Goal: Task Accomplishment & Management: Use online tool/utility

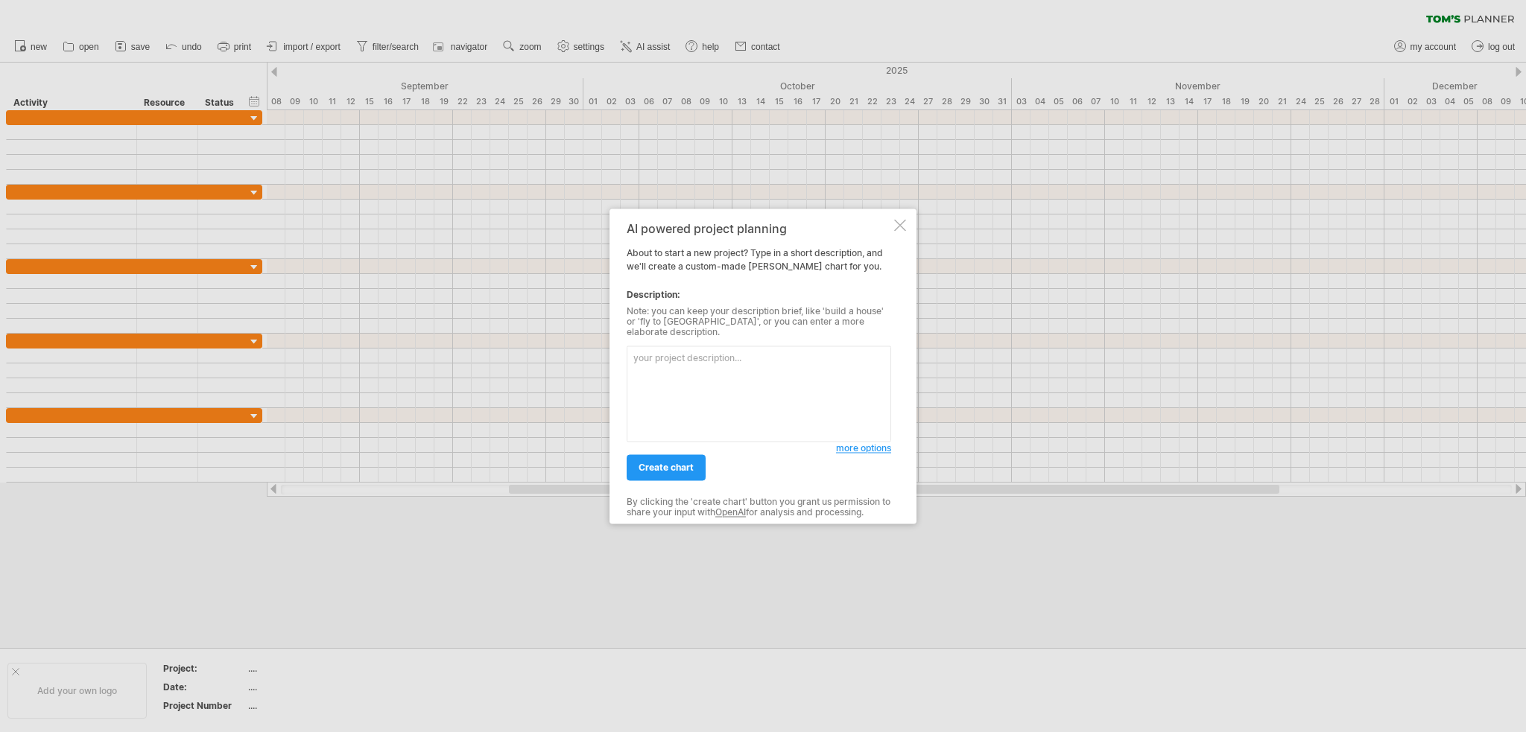
click at [899, 231] on div at bounding box center [900, 225] width 12 height 12
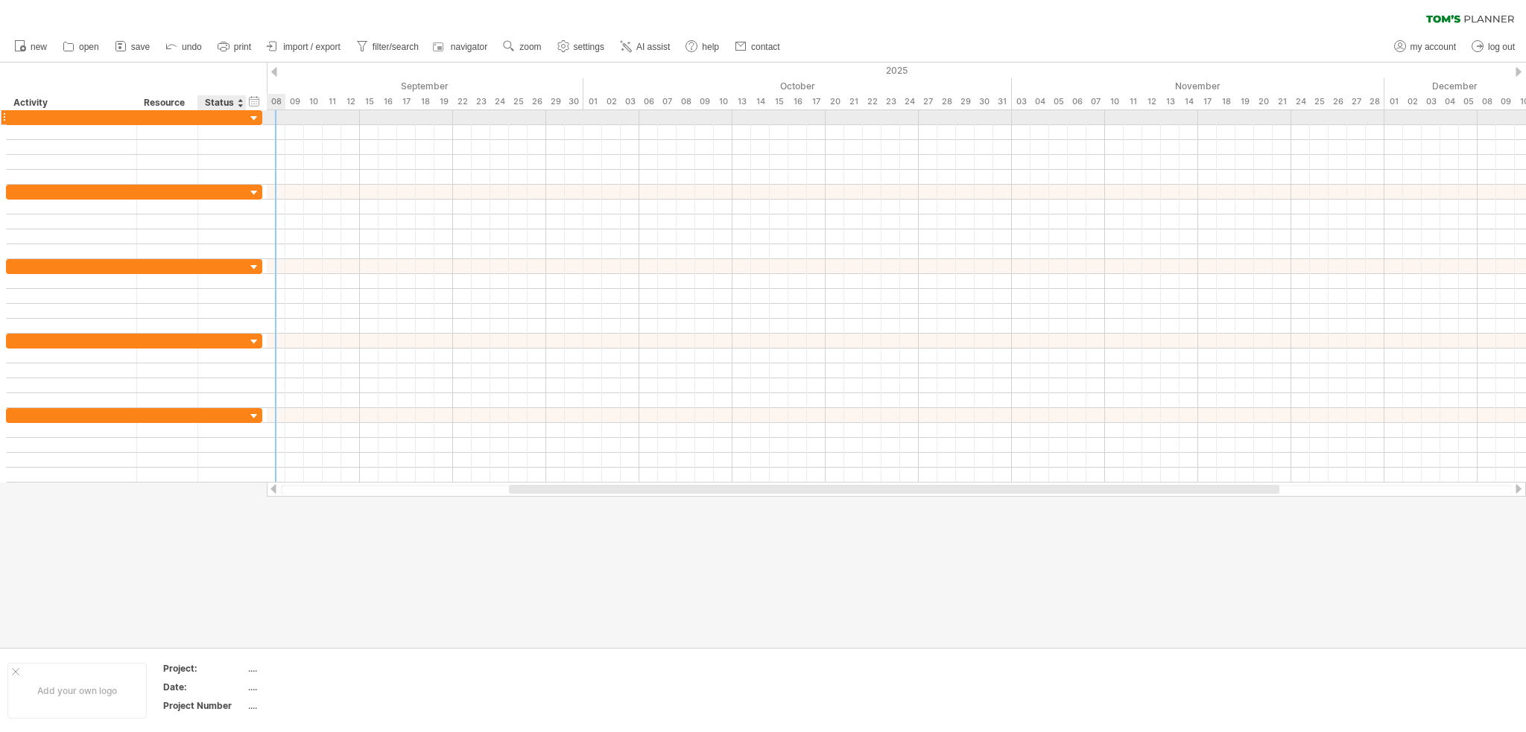
click at [251, 121] on div at bounding box center [254, 119] width 14 height 14
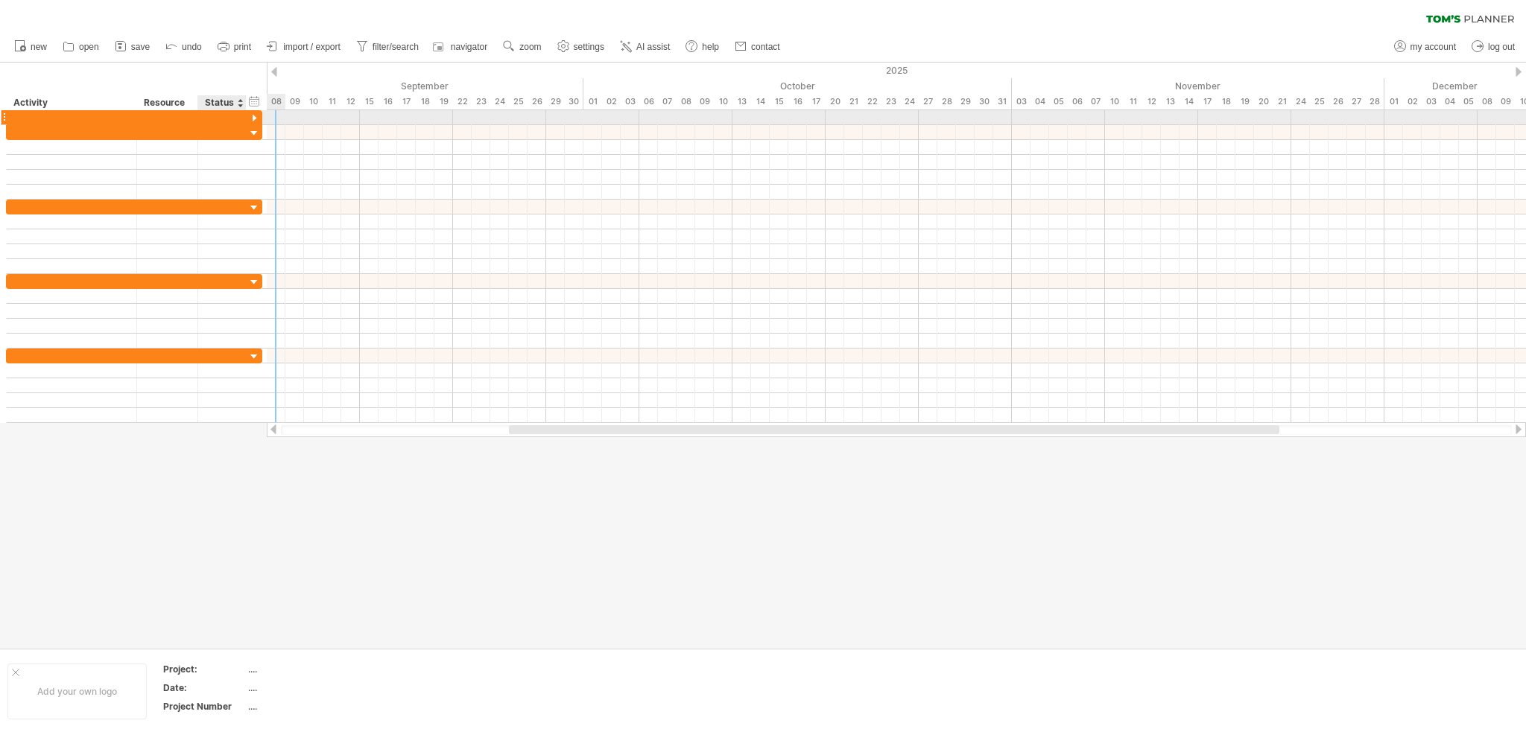
click at [251, 121] on div at bounding box center [254, 119] width 14 height 14
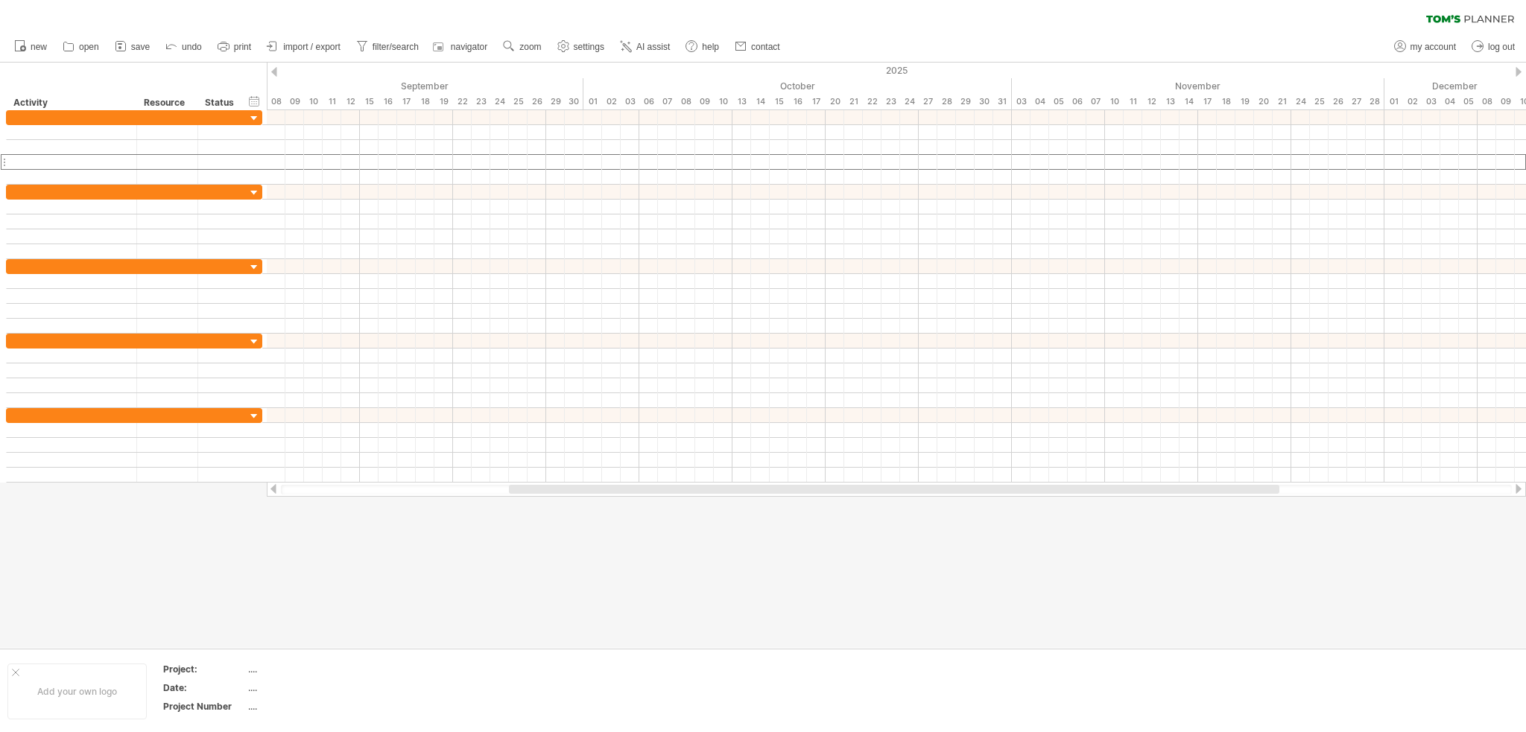
drag, startPoint x: 558, startPoint y: 496, endPoint x: 503, endPoint y: 495, distance: 55.1
click at [503, 495] on div at bounding box center [896, 489] width 1259 height 15
drag, startPoint x: 536, startPoint y: 490, endPoint x: 284, endPoint y: 504, distance: 253.0
click at [284, 504] on div "Trying to reach [DOMAIN_NAME] Connected again... 0% clear filter new" at bounding box center [763, 366] width 1526 height 732
click at [1427, 53] on link "my account" at bounding box center [1425, 46] width 70 height 19
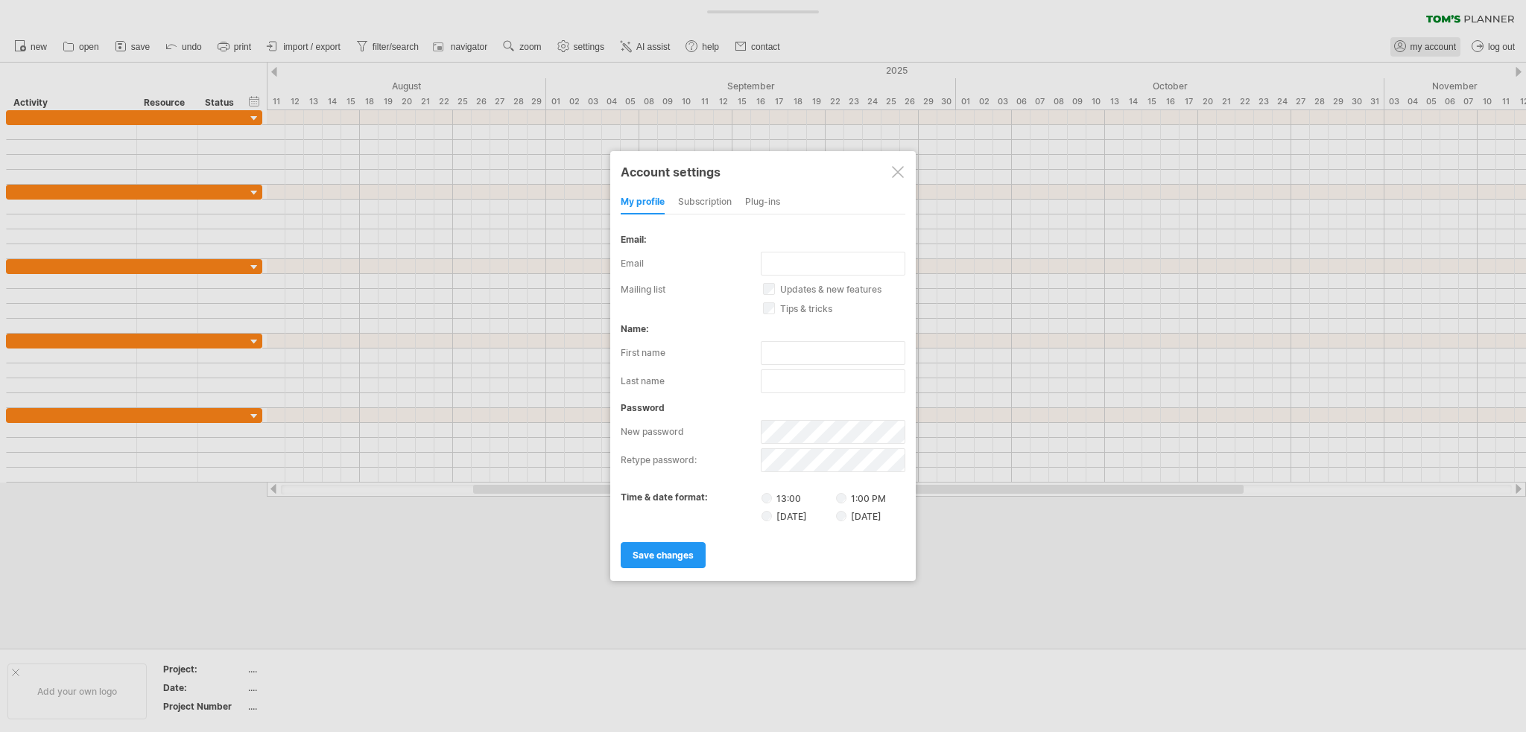
type input "**********"
click at [700, 202] on div "subscription" at bounding box center [705, 203] width 54 height 24
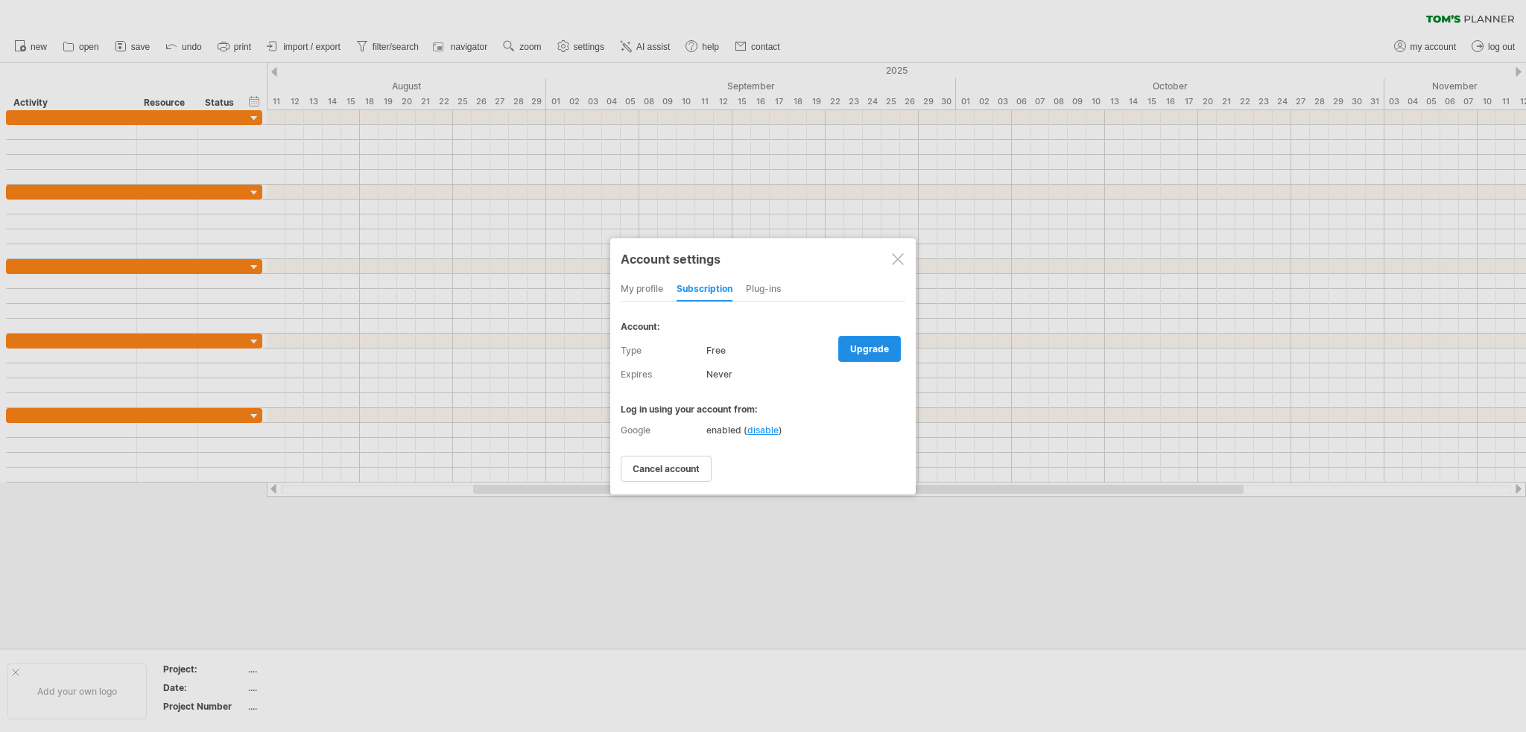
click at [875, 355] on link "upgrade" at bounding box center [869, 349] width 63 height 26
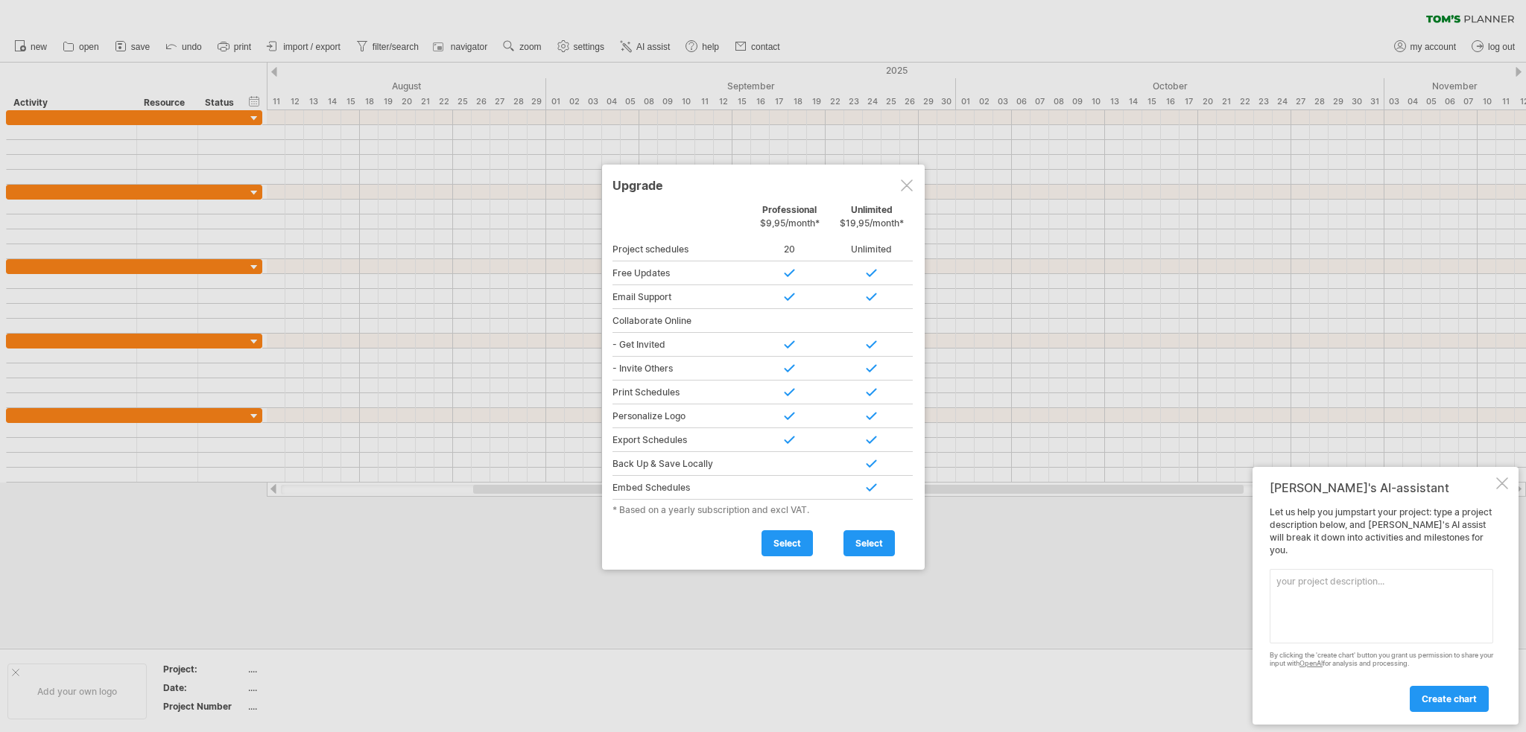
click at [1506, 490] on div at bounding box center [1502, 484] width 12 height 12
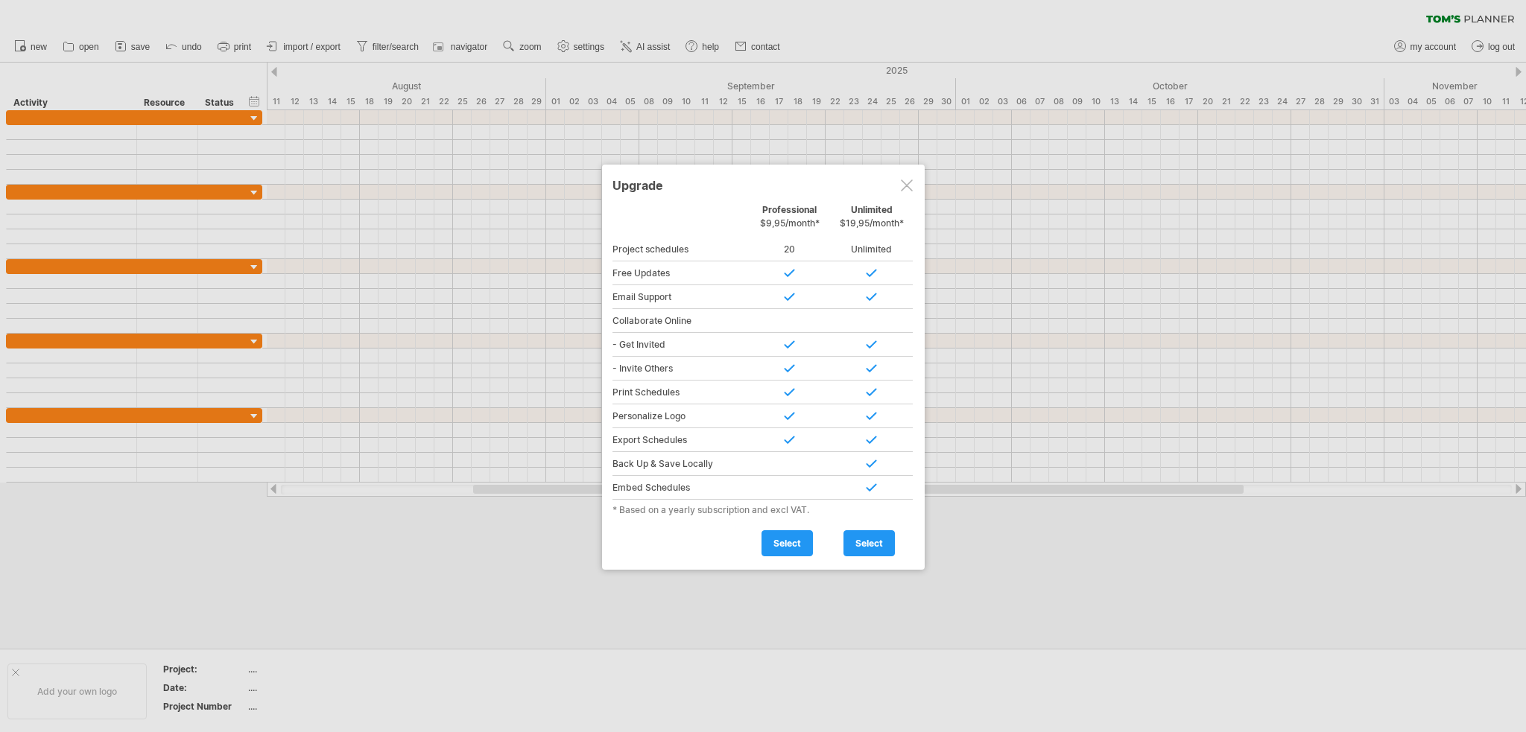
click at [907, 189] on div at bounding box center [907, 186] width 12 height 12
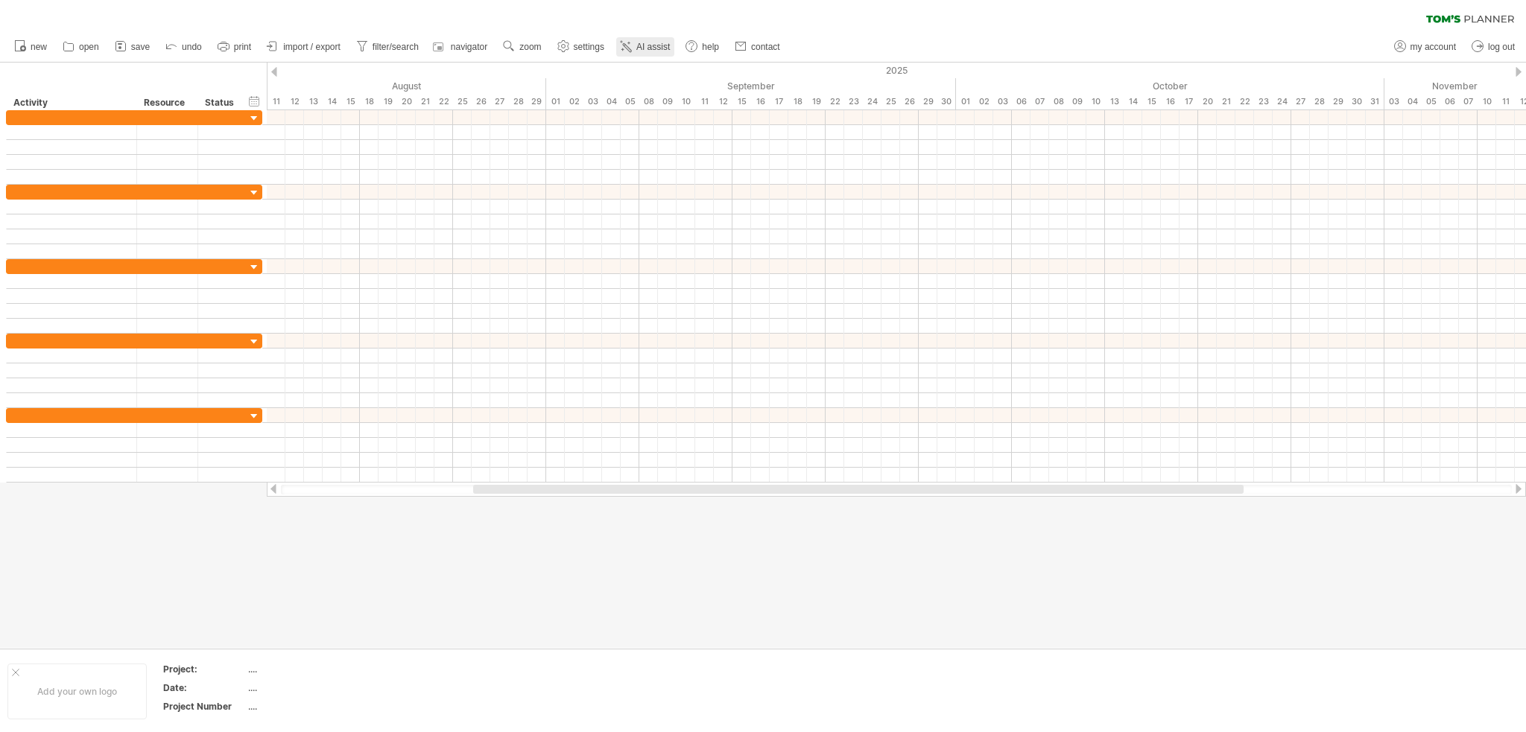
click at [662, 43] on span "AI assist" at bounding box center [653, 47] width 34 height 10
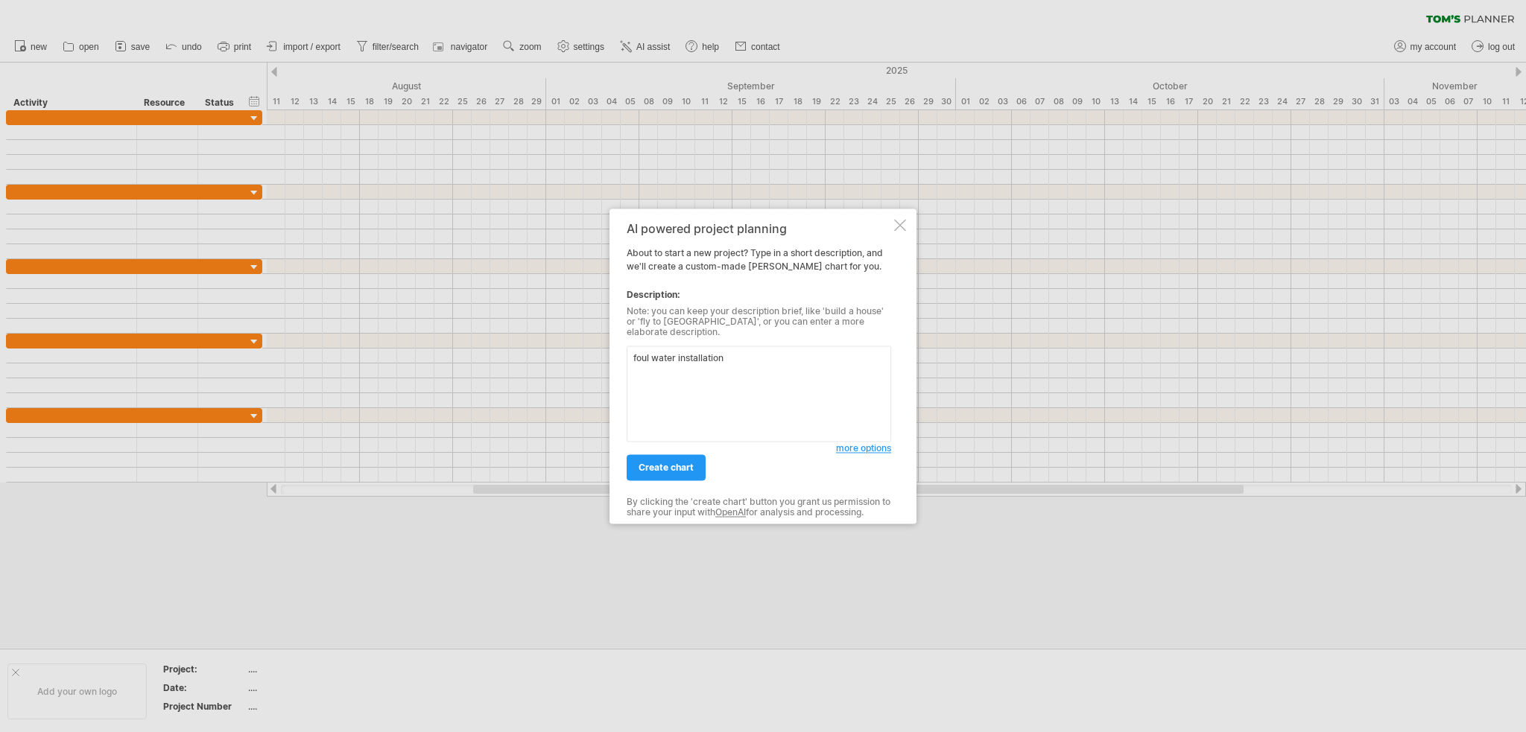
click at [678, 354] on textarea "foul water installation" at bounding box center [759, 394] width 265 height 96
drag, startPoint x: 758, startPoint y: 360, endPoint x: 739, endPoint y: 350, distance: 21.0
click at [739, 350] on textarea "foul water underground works installation" at bounding box center [759, 394] width 265 height 96
type textarea "foul water underground works installation"
drag, startPoint x: 674, startPoint y: 466, endPoint x: 688, endPoint y: 470, distance: 15.4
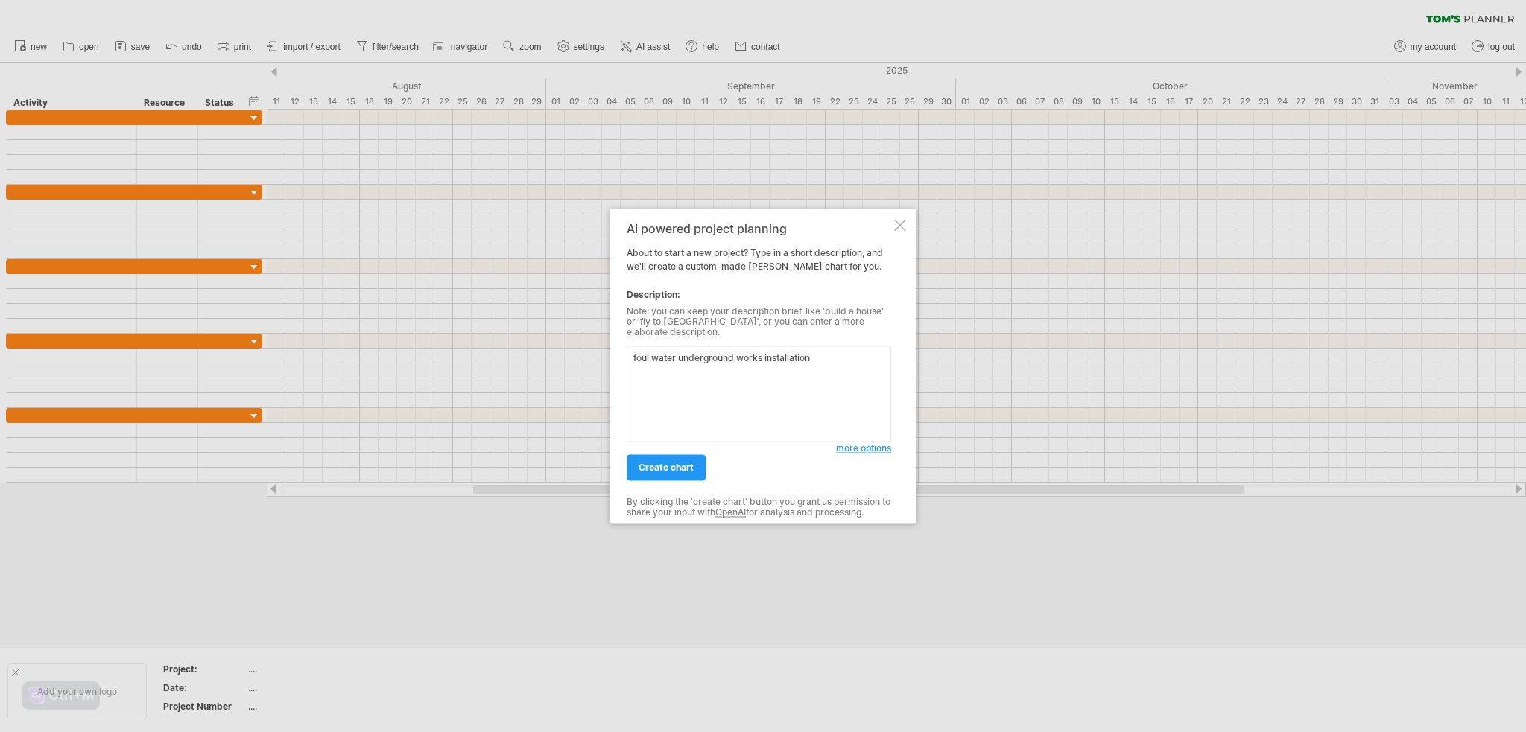
click at [674, 466] on span "create chart" at bounding box center [666, 467] width 55 height 11
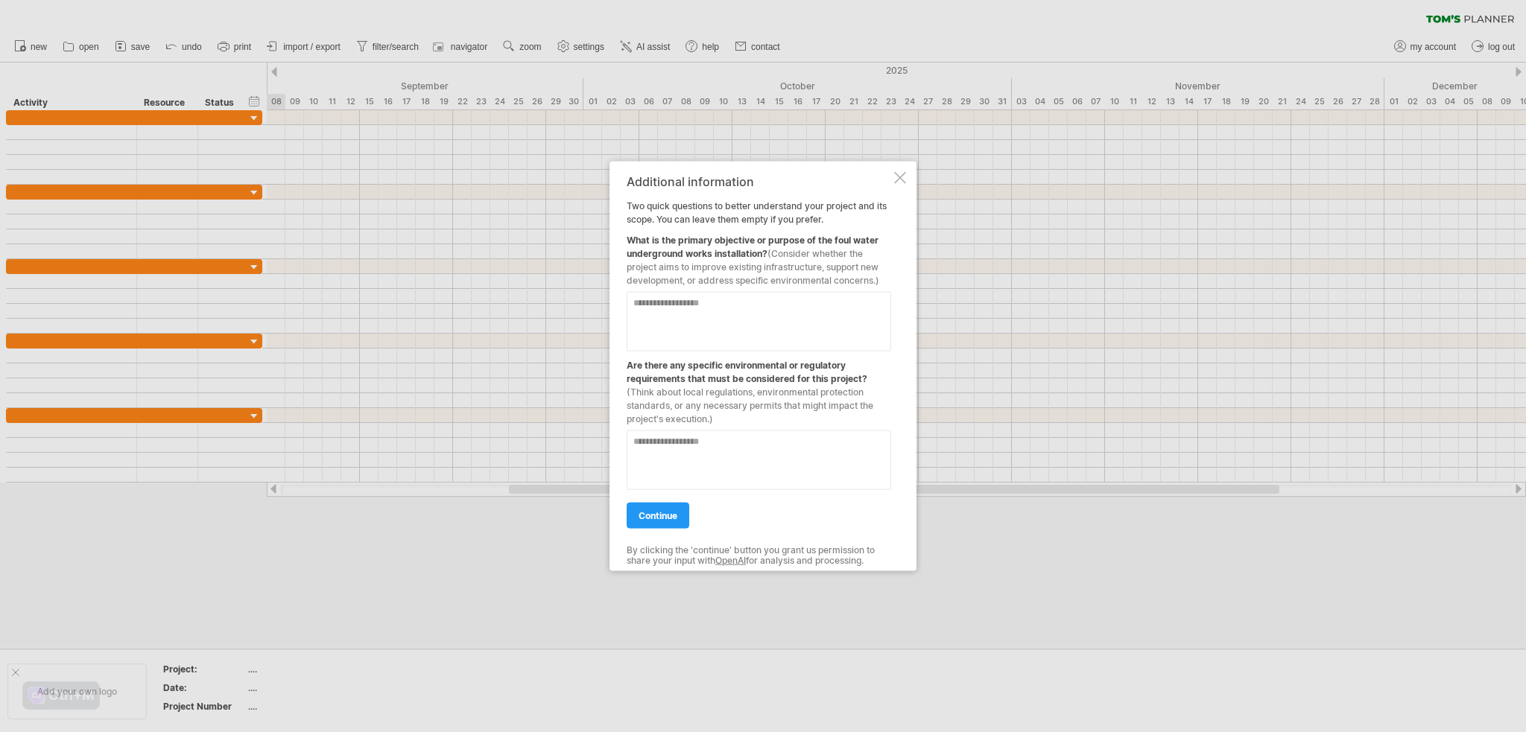
click at [700, 311] on textarea at bounding box center [759, 321] width 265 height 60
type textarea "**********"
click at [760, 458] on textarea at bounding box center [759, 460] width 265 height 60
type textarea "**"
click at [672, 517] on span "continue" at bounding box center [658, 515] width 39 height 11
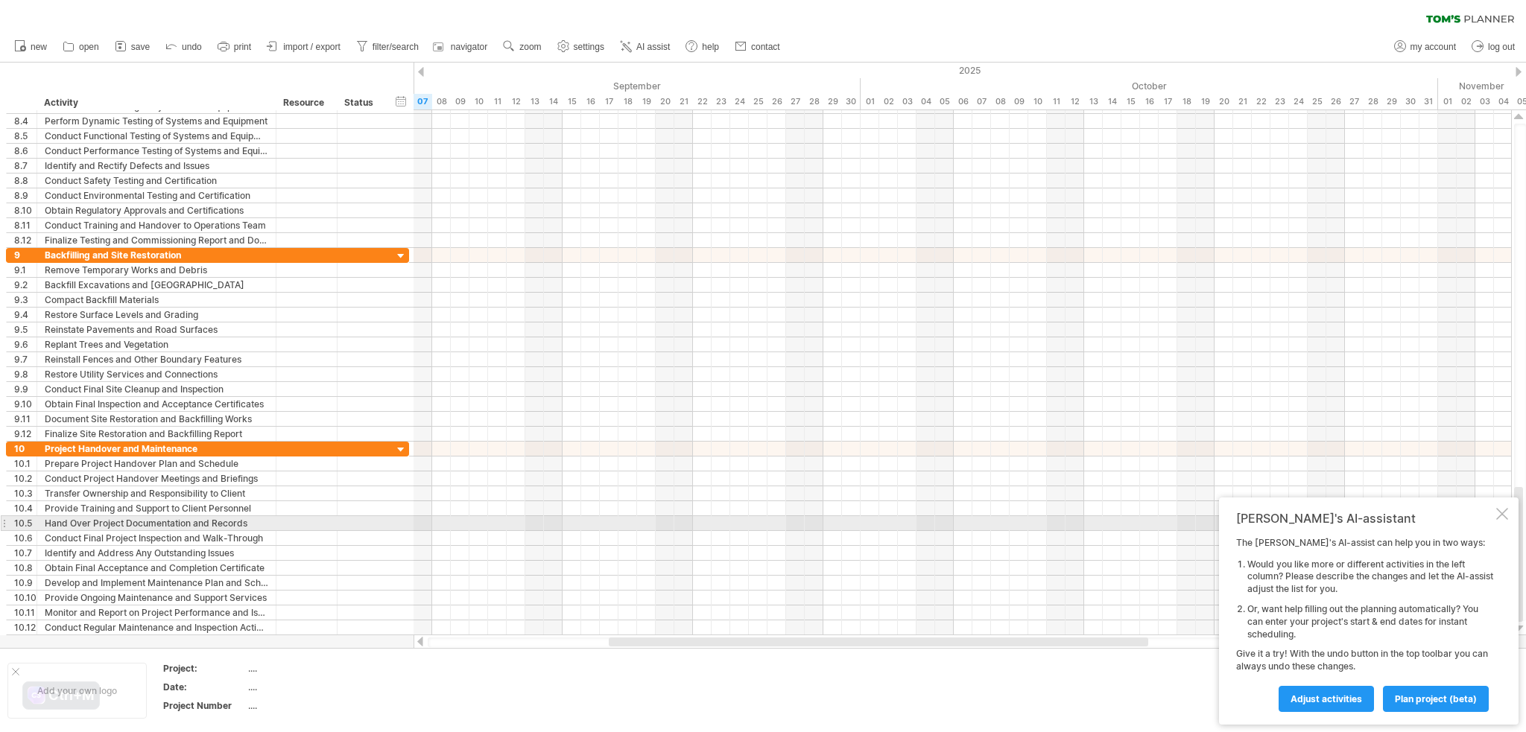
click at [1506, 516] on div at bounding box center [1502, 514] width 12 height 12
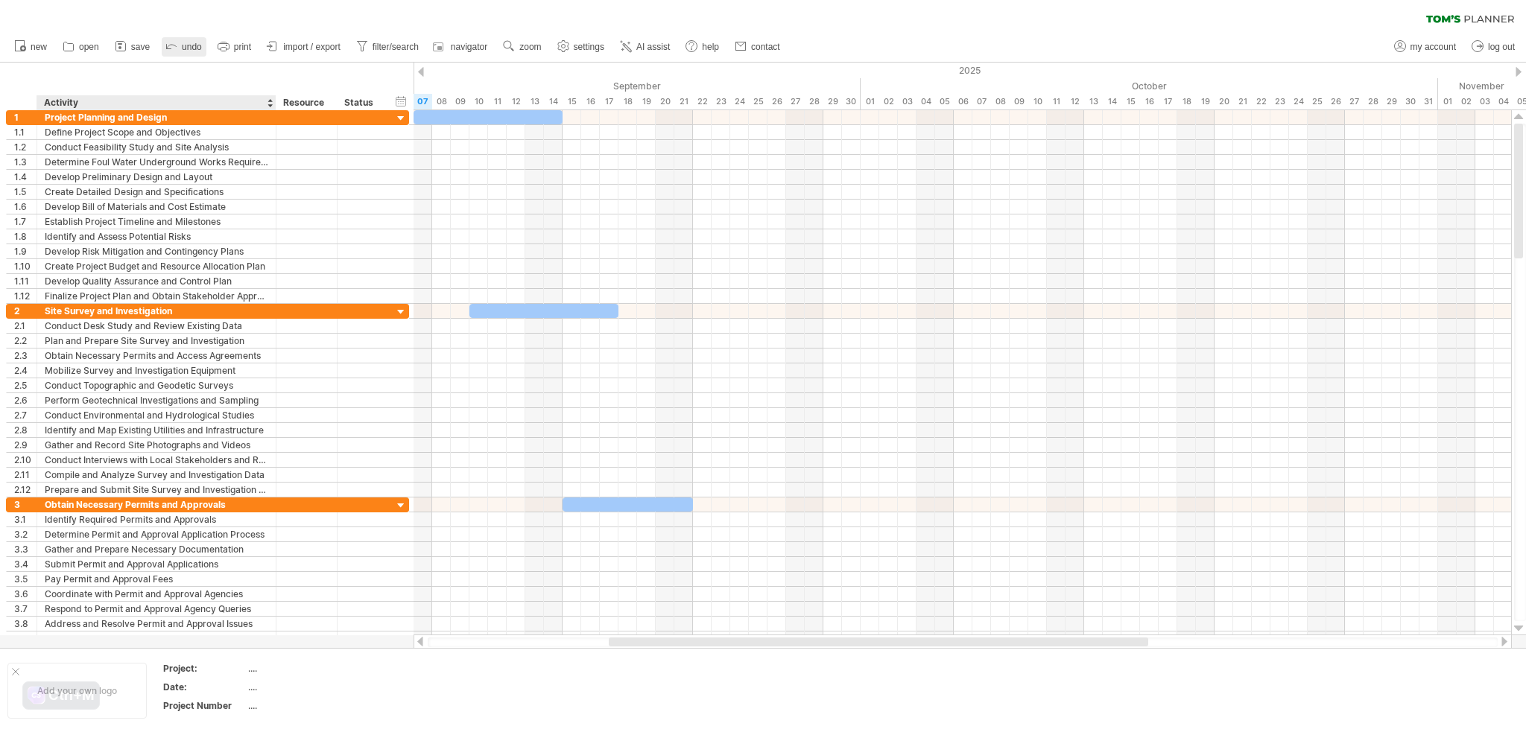
click at [198, 54] on link "undo" at bounding box center [184, 46] width 45 height 19
click at [188, 52] on link "undo" at bounding box center [184, 46] width 45 height 19
click at [177, 48] on icon at bounding box center [171, 45] width 15 height 15
click at [34, 51] on span "new" at bounding box center [39, 47] width 16 height 10
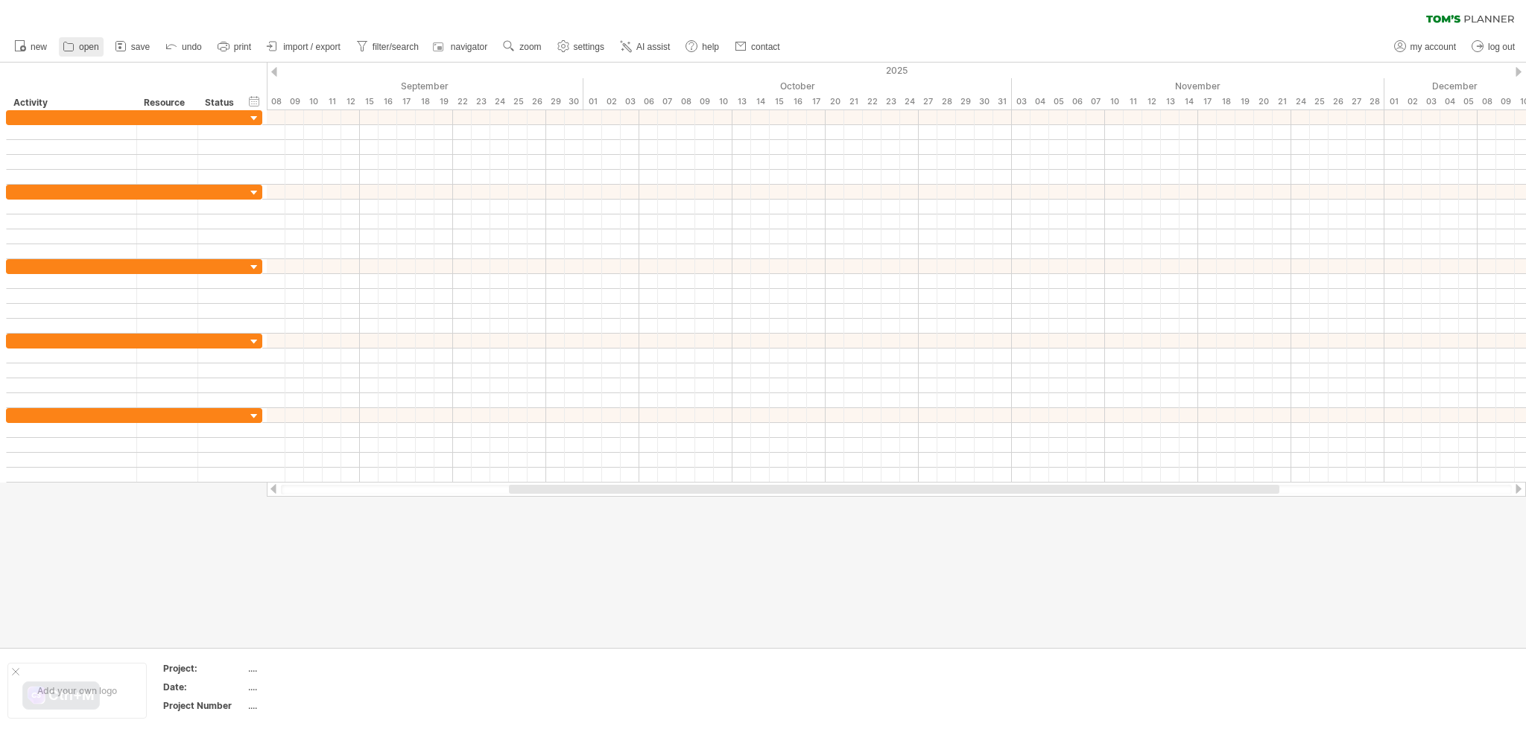
click at [83, 43] on span "open" at bounding box center [89, 47] width 20 height 10
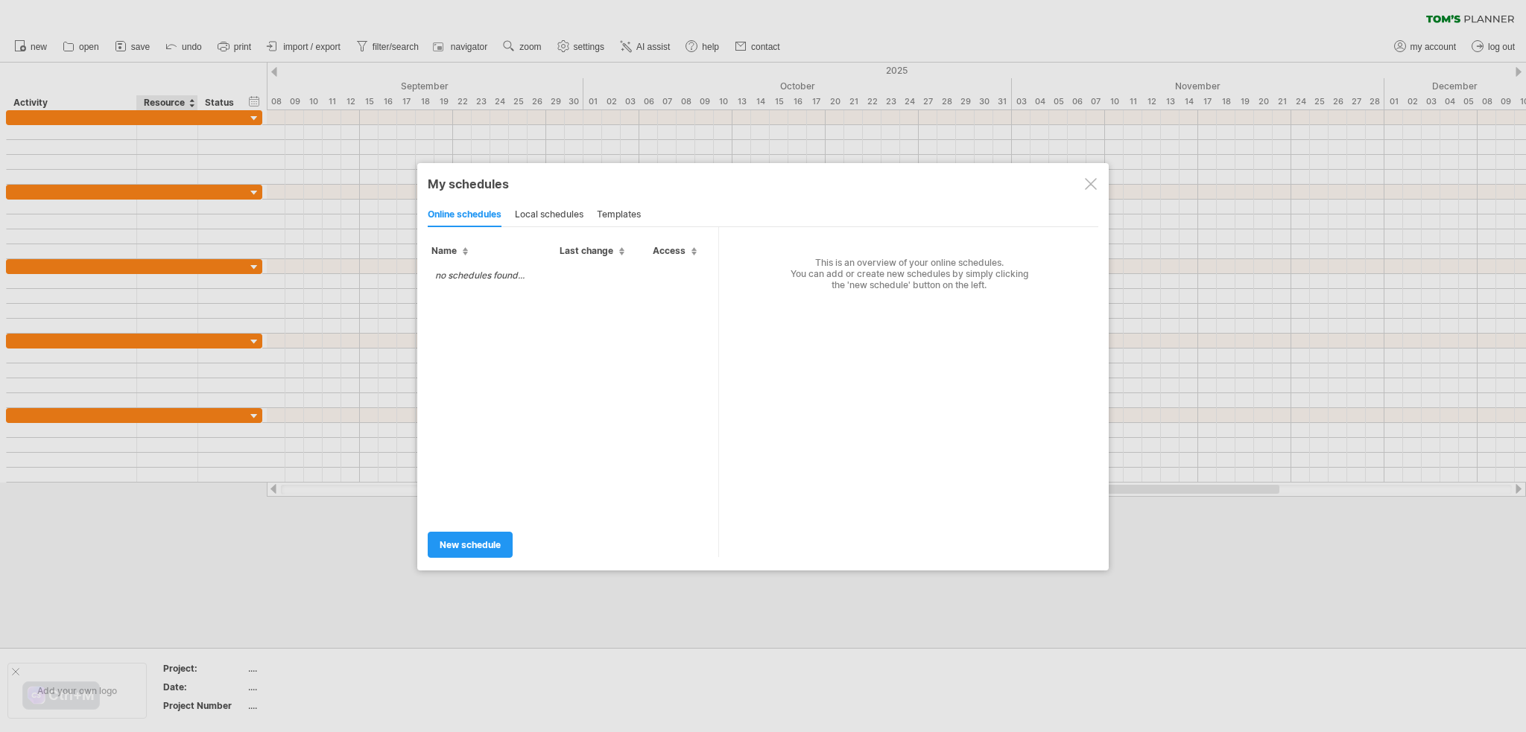
click at [538, 216] on div "local schedules" at bounding box center [549, 215] width 69 height 24
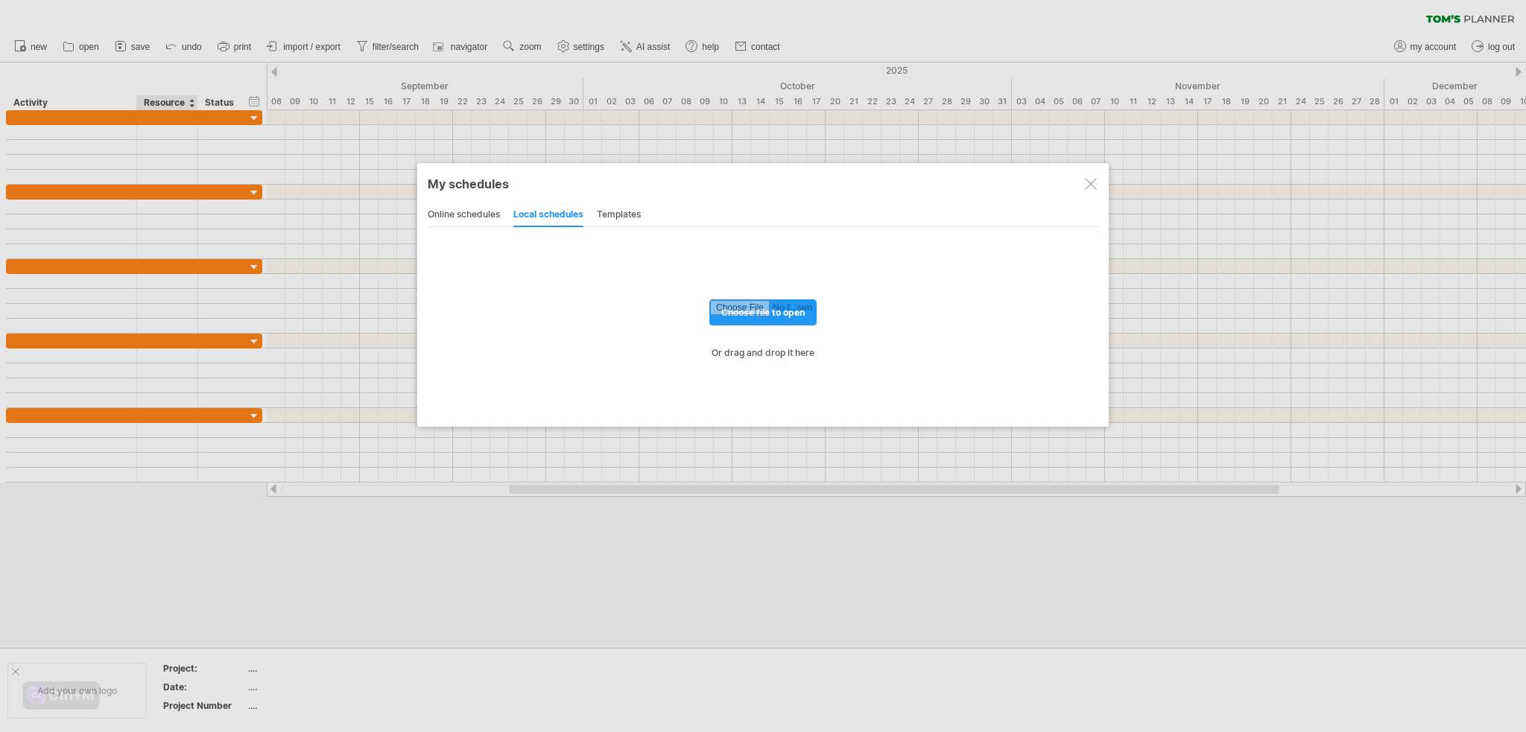
click at [628, 221] on div "templates" at bounding box center [619, 215] width 44 height 24
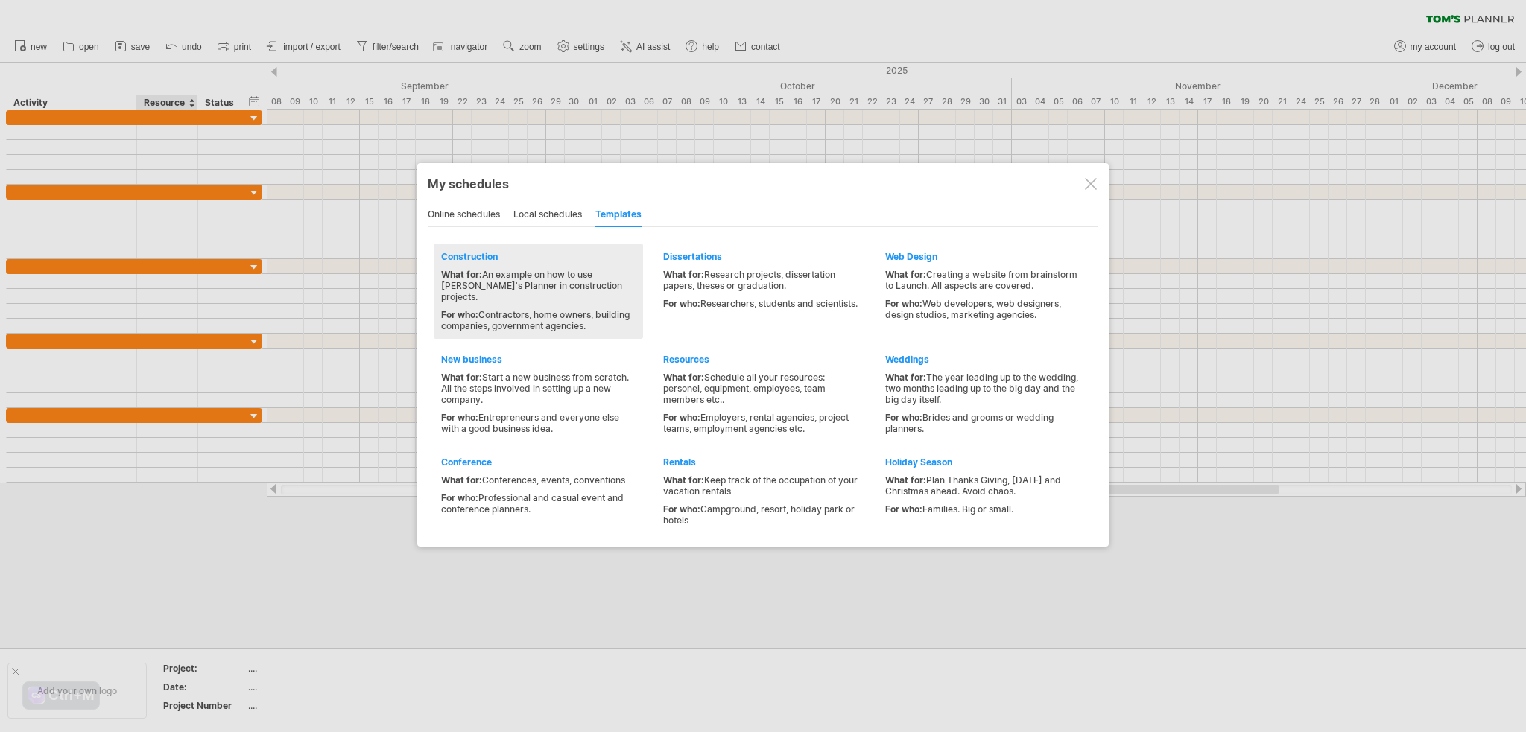
click at [466, 259] on div "Construction" at bounding box center [538, 256] width 194 height 11
